Goal: Feedback & Contribution: Submit feedback/report problem

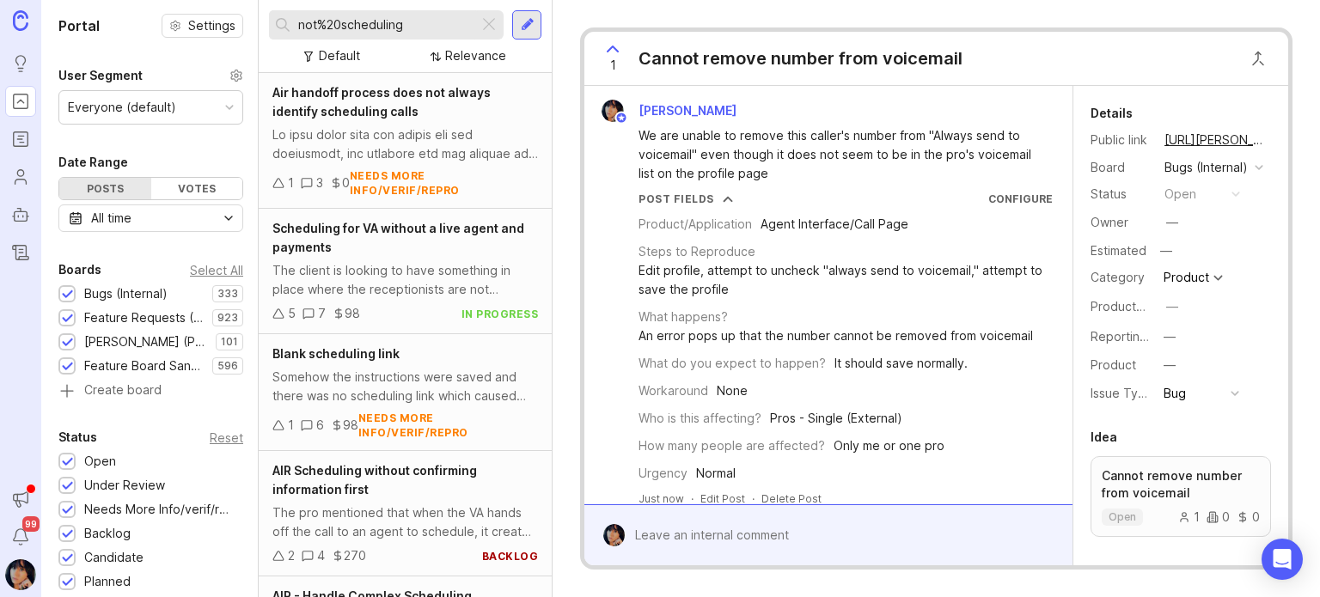
click at [828, 202] on div "Post Fields Configure" at bounding box center [845, 199] width 414 height 15
click at [711, 504] on form at bounding box center [828, 534] width 488 height 61
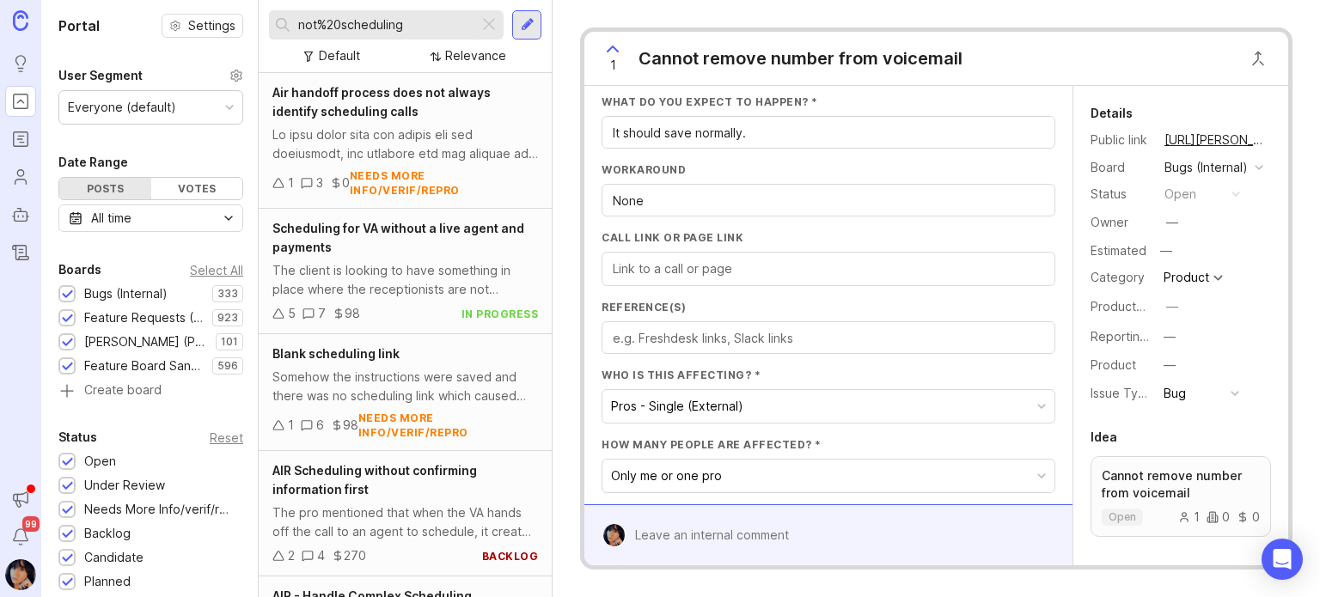
scroll to position [515, 0]
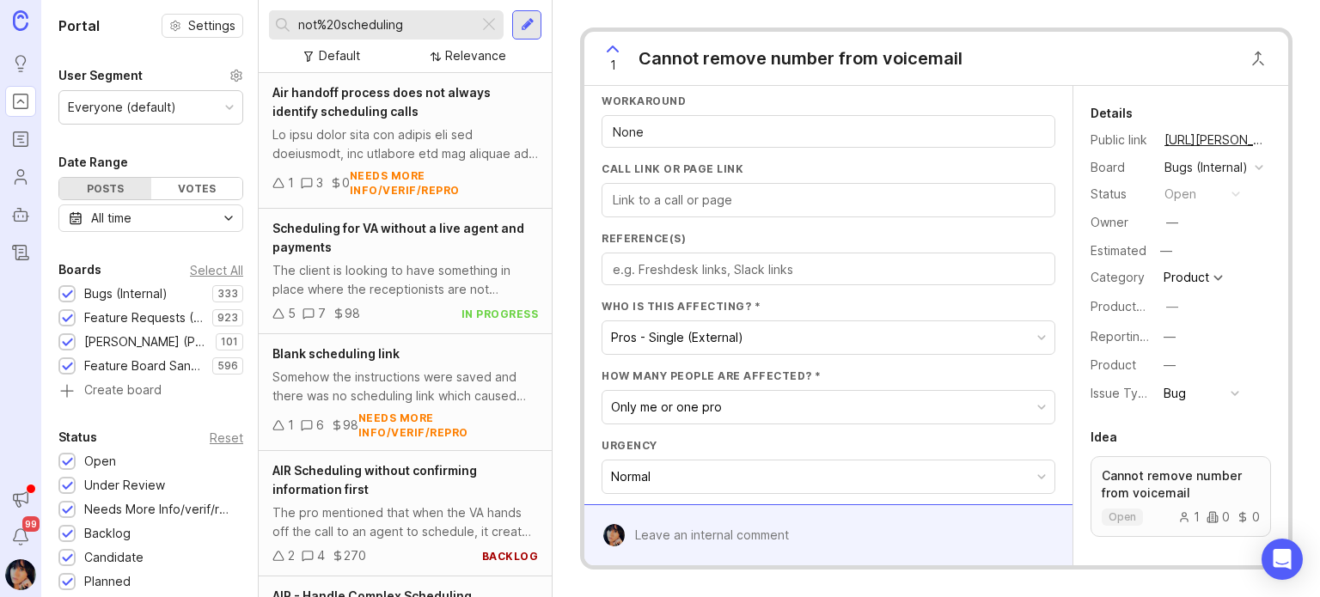
click at [825, 209] on div at bounding box center [829, 200] width 454 height 34
paste input "[URL][PERSON_NAME]"
type input "[URL][PERSON_NAME]"
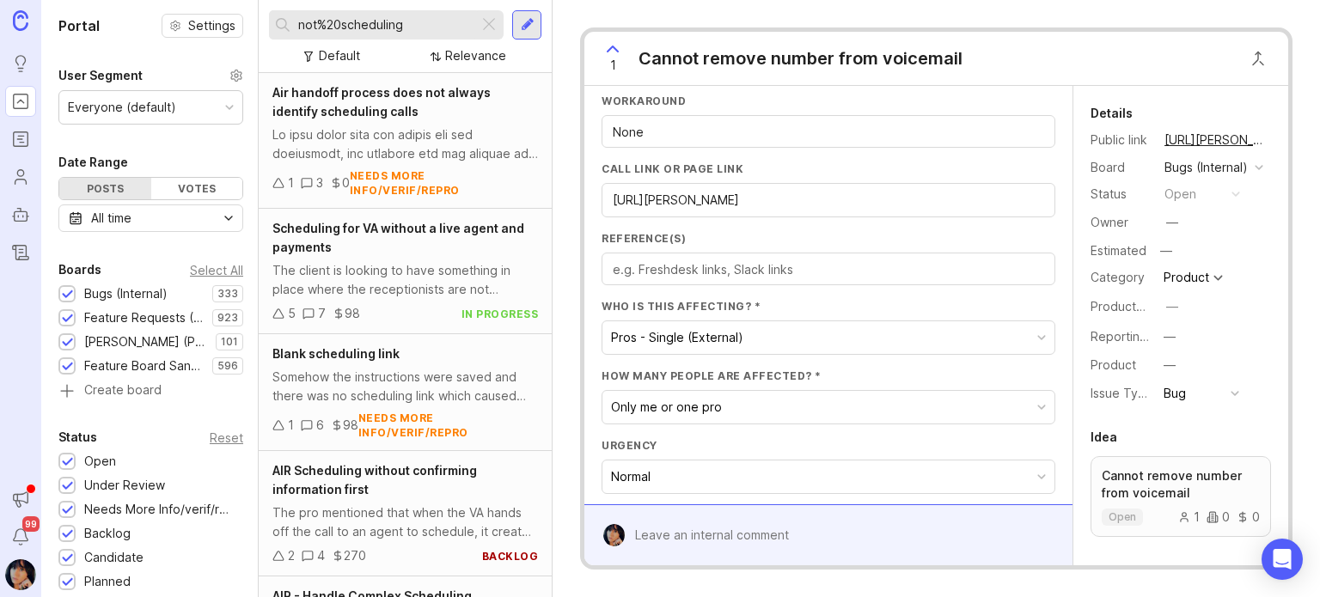
click at [662, 274] on textarea "Reference(s)" at bounding box center [828, 269] width 431 height 19
paste textarea "[URL][PERSON_NAME][DOMAIN_NAME]"
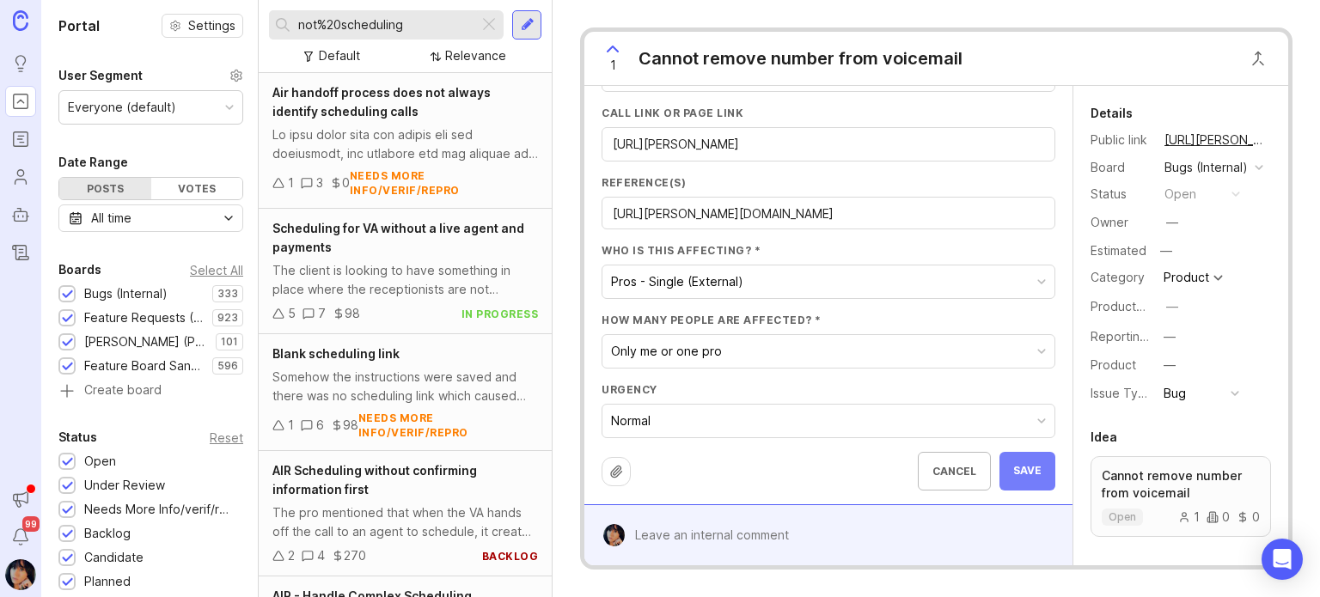
type textarea "[URL][PERSON_NAME][DOMAIN_NAME]"
click at [1013, 464] on span "Save" at bounding box center [1027, 471] width 28 height 15
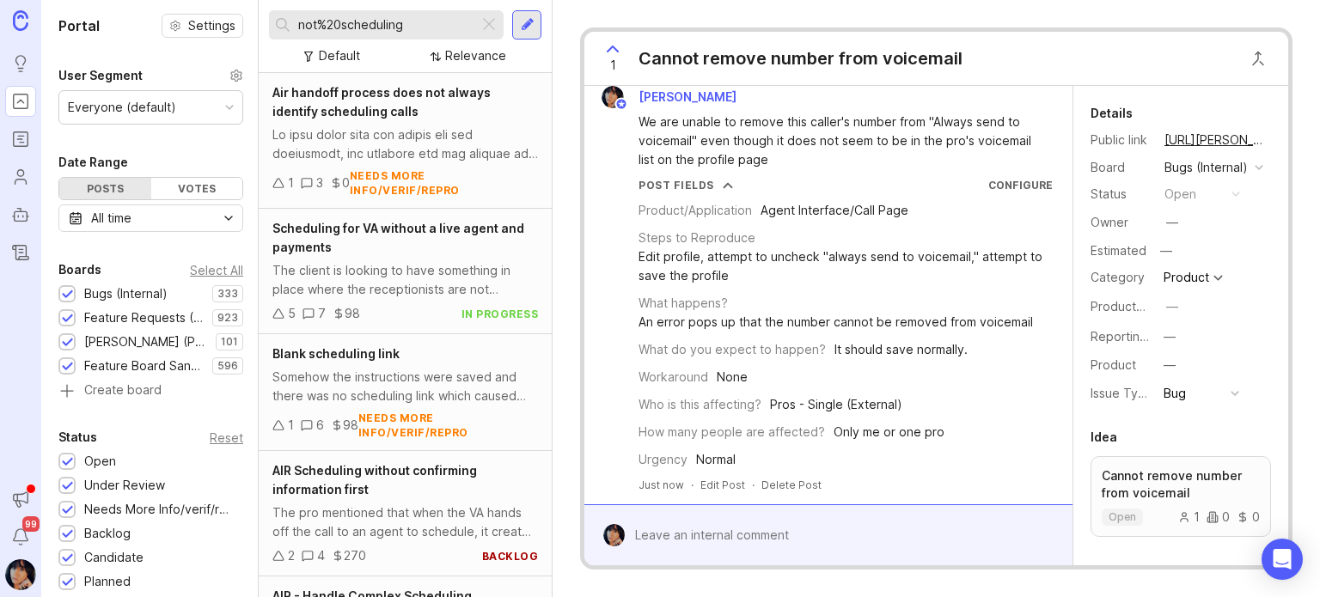
scroll to position [107, 0]
